Goal: Transaction & Acquisition: Obtain resource

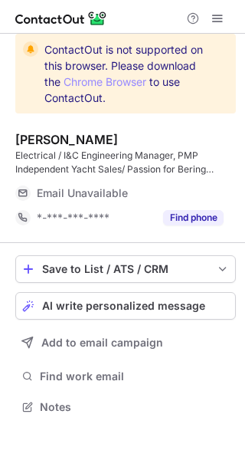
scroll to position [396, 245]
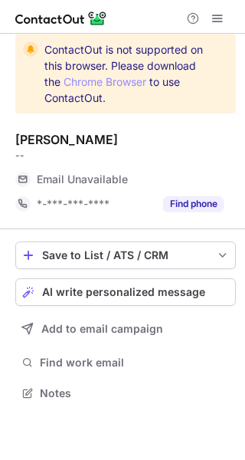
scroll to position [7, 8]
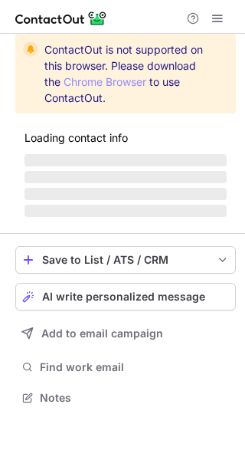
scroll to position [7, 8]
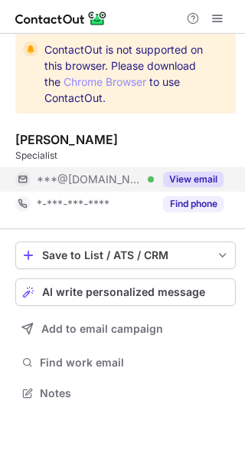
click at [188, 179] on button "View email" at bounding box center [193, 179] width 61 height 15
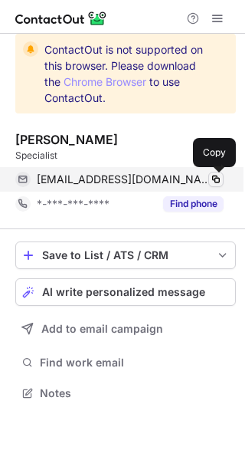
click at [215, 179] on span at bounding box center [216, 179] width 12 height 12
